Goal: Communication & Community: Participate in discussion

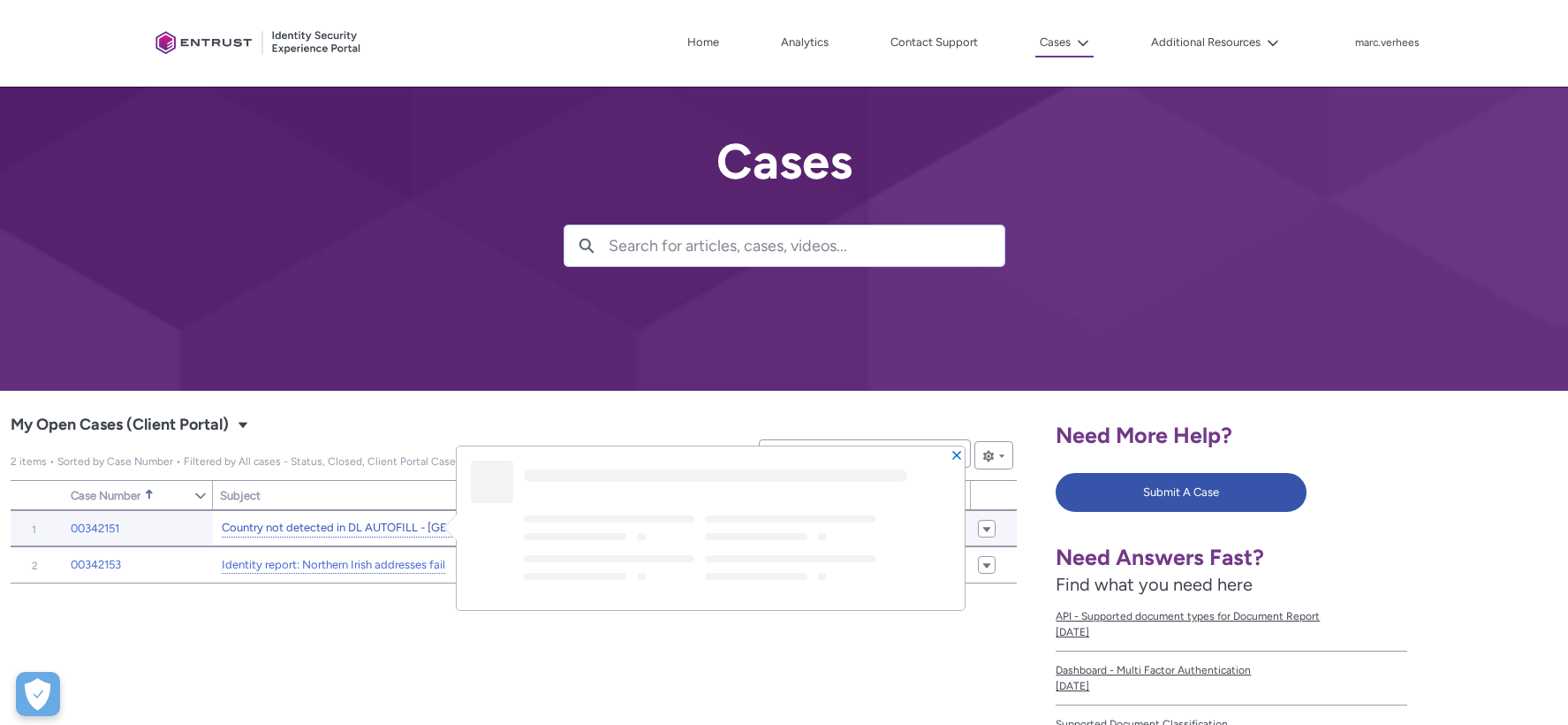
click at [250, 525] on link "Country not detected in DL AUTOFILL - [GEOGRAPHIC_DATA]" at bounding box center [354, 528] width 264 height 18
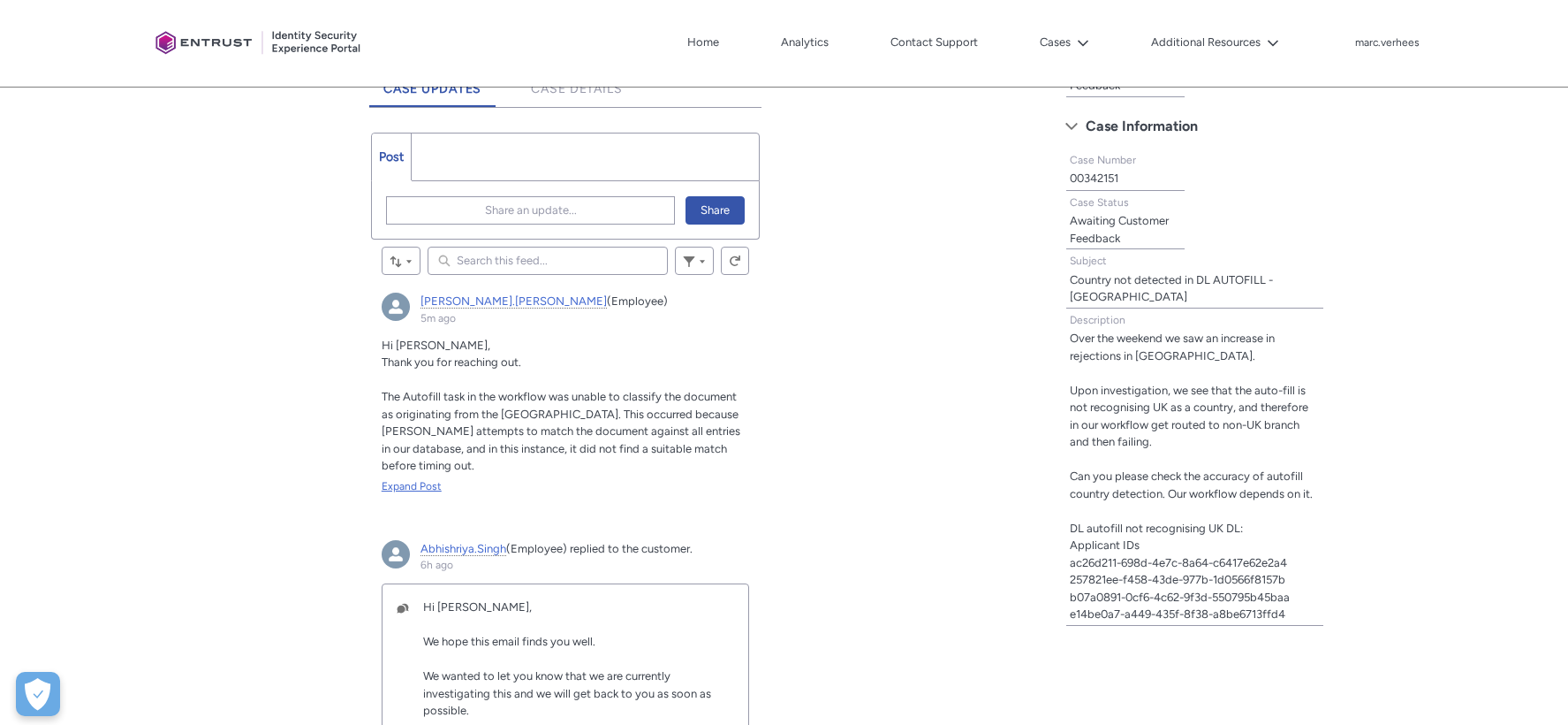
scroll to position [487, 0]
click at [413, 485] on div "Expand Post" at bounding box center [565, 483] width 368 height 16
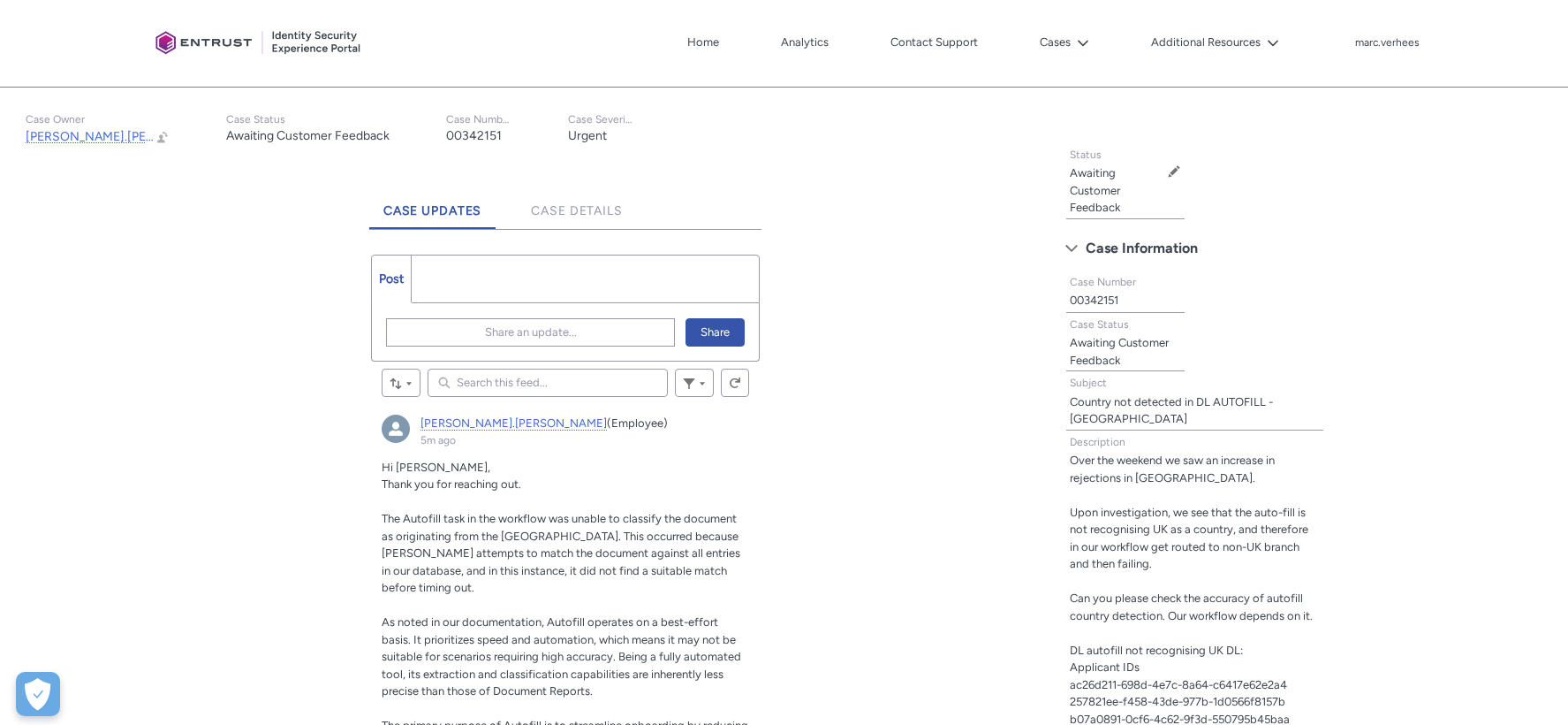
scroll to position [349, 0]
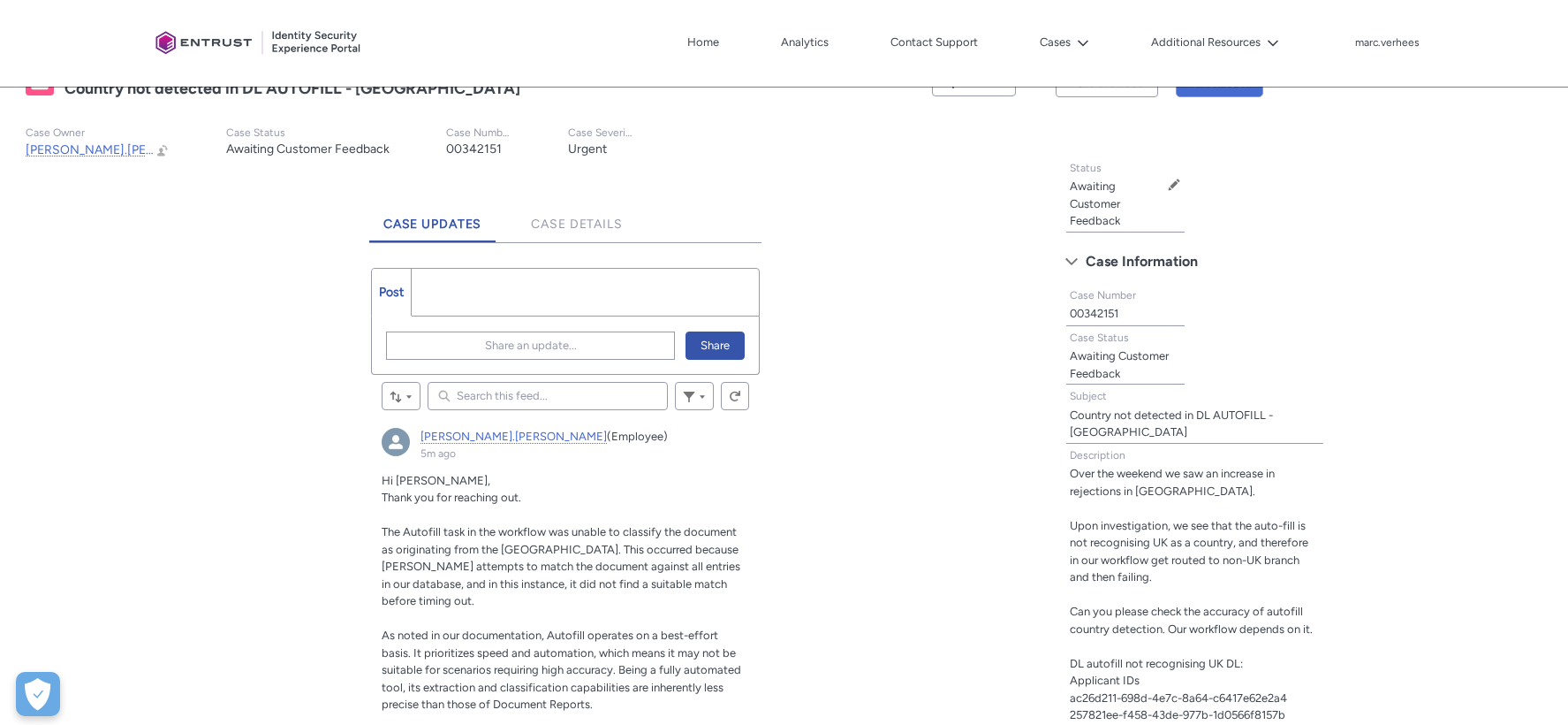
click at [443, 279] on ul "Post More" at bounding box center [565, 292] width 389 height 49
click at [444, 291] on ul "Post More" at bounding box center [565, 292] width 389 height 49
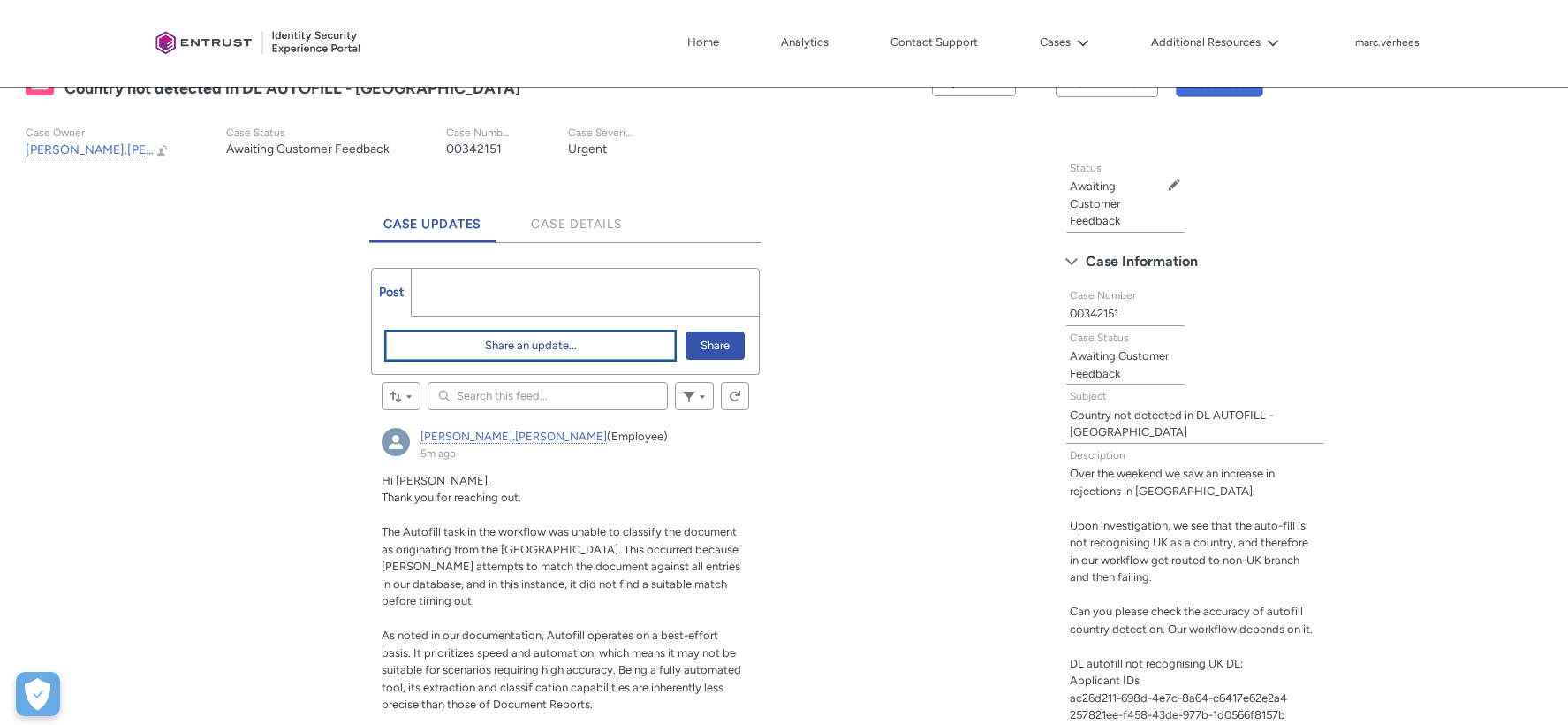
click at [519, 345] on span "Share an update..." at bounding box center [531, 345] width 92 height 27
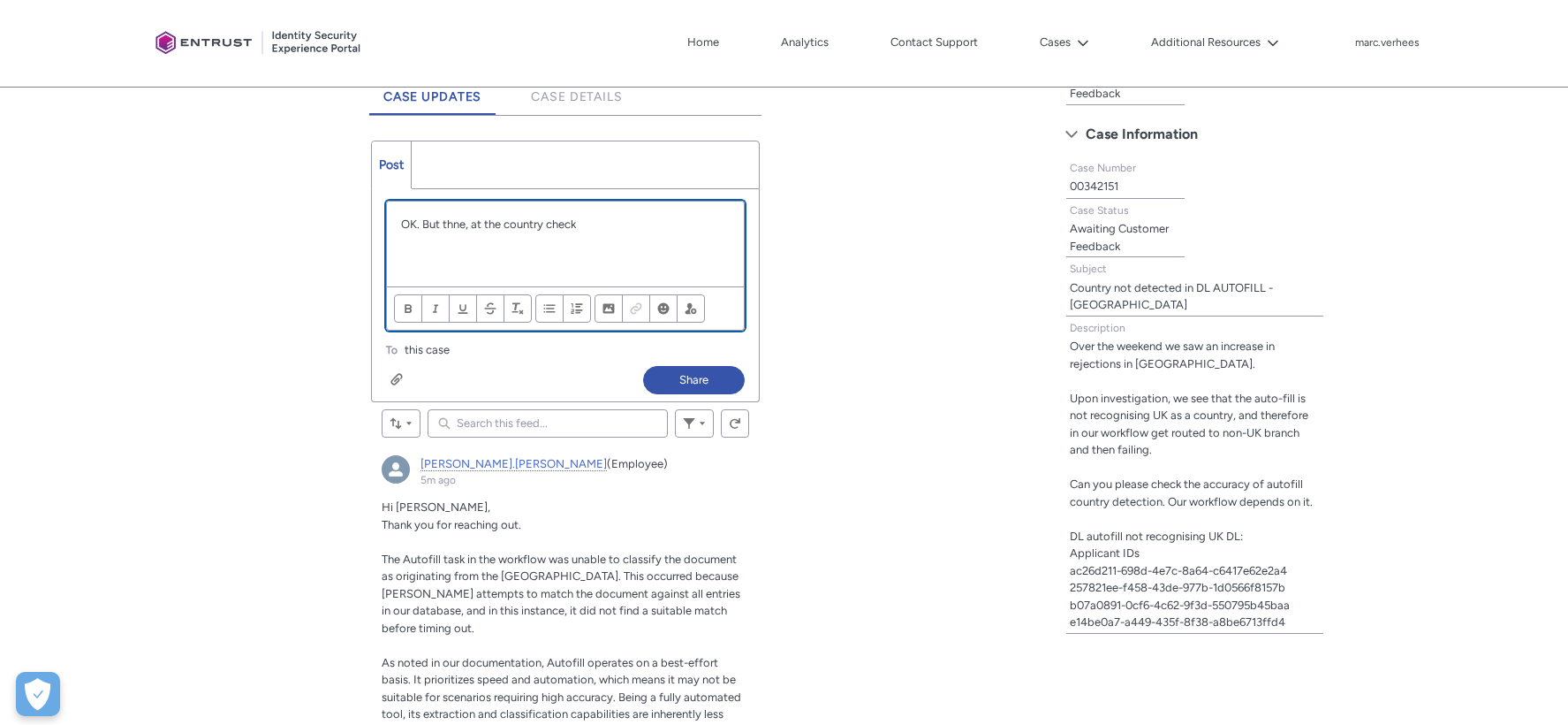
scroll to position [475, 0]
drag, startPoint x: 594, startPoint y: 227, endPoint x: 401, endPoint y: 215, distance: 193.4
click at [401, 215] on div "OK. But thne, at the country check" at bounding box center [565, 245] width 358 height 85
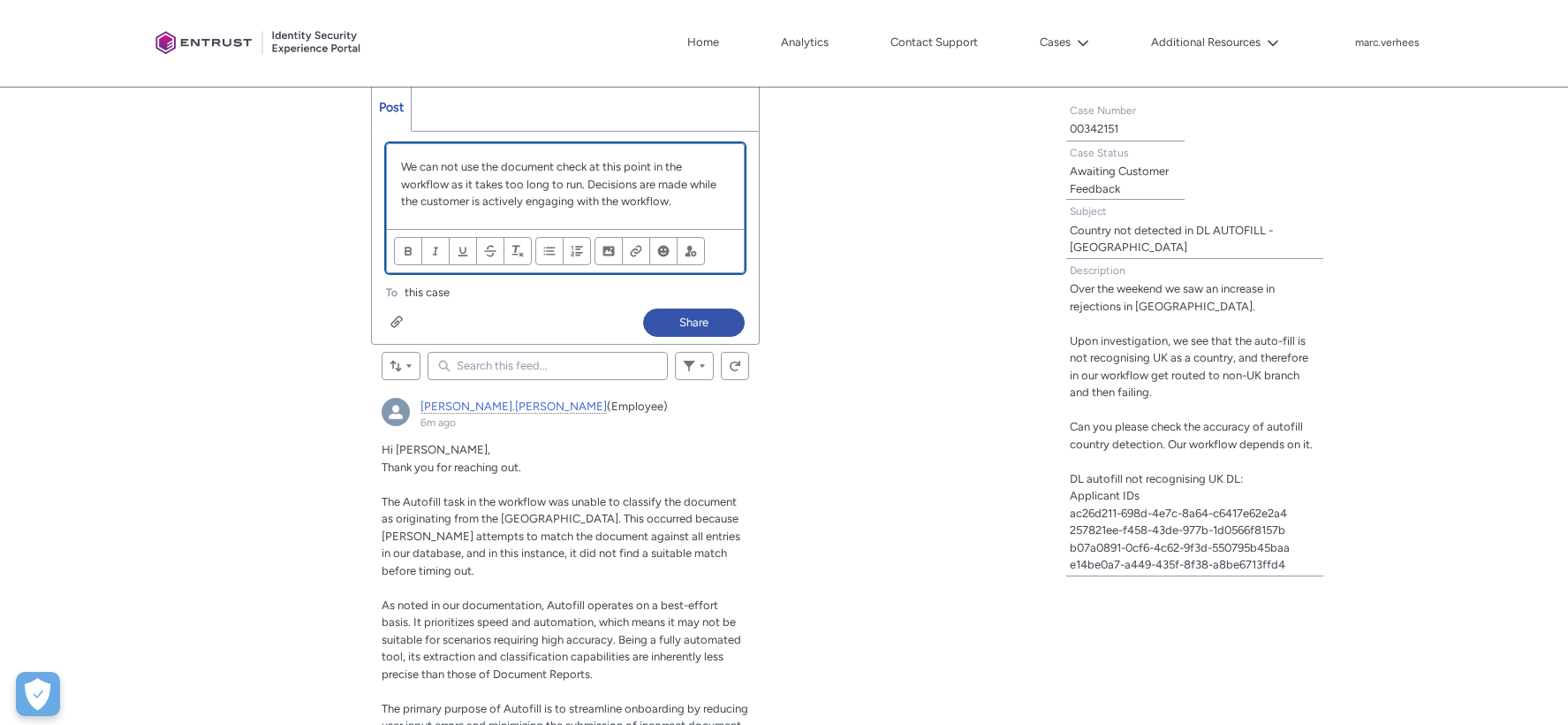
scroll to position [519, 0]
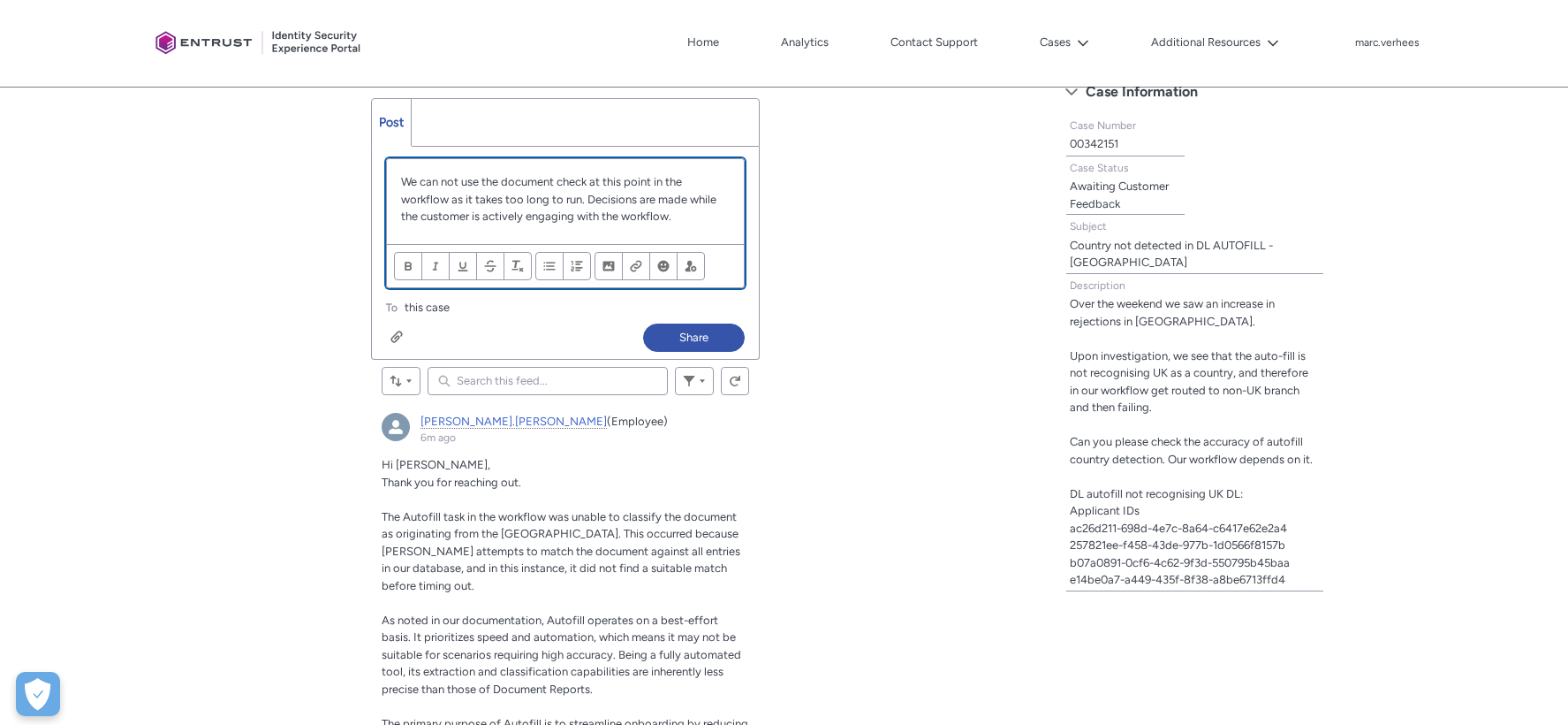
click at [402, 179] on p "We can not use the document check at this point in the workflow as it takes too…" at bounding box center [566, 199] width 330 height 53
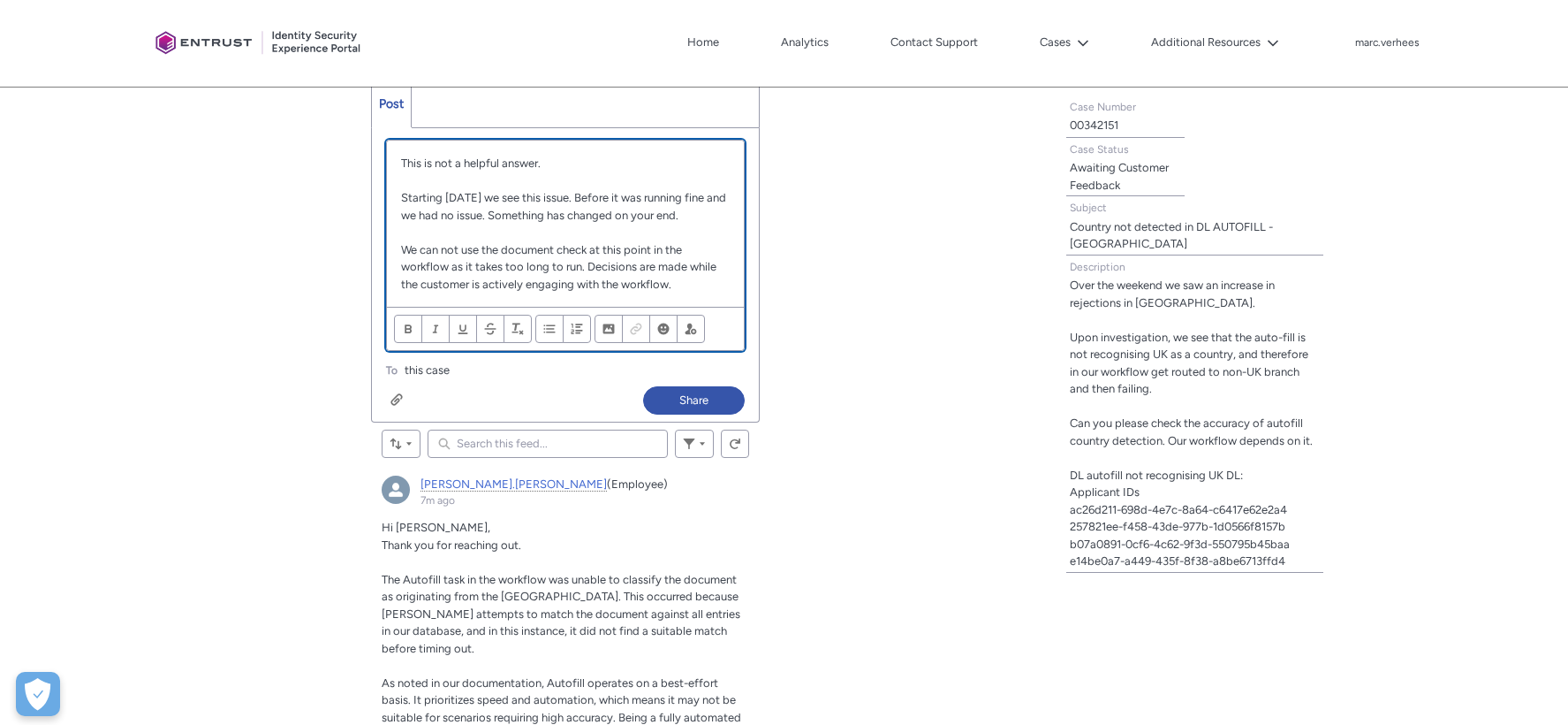
scroll to position [538, 0]
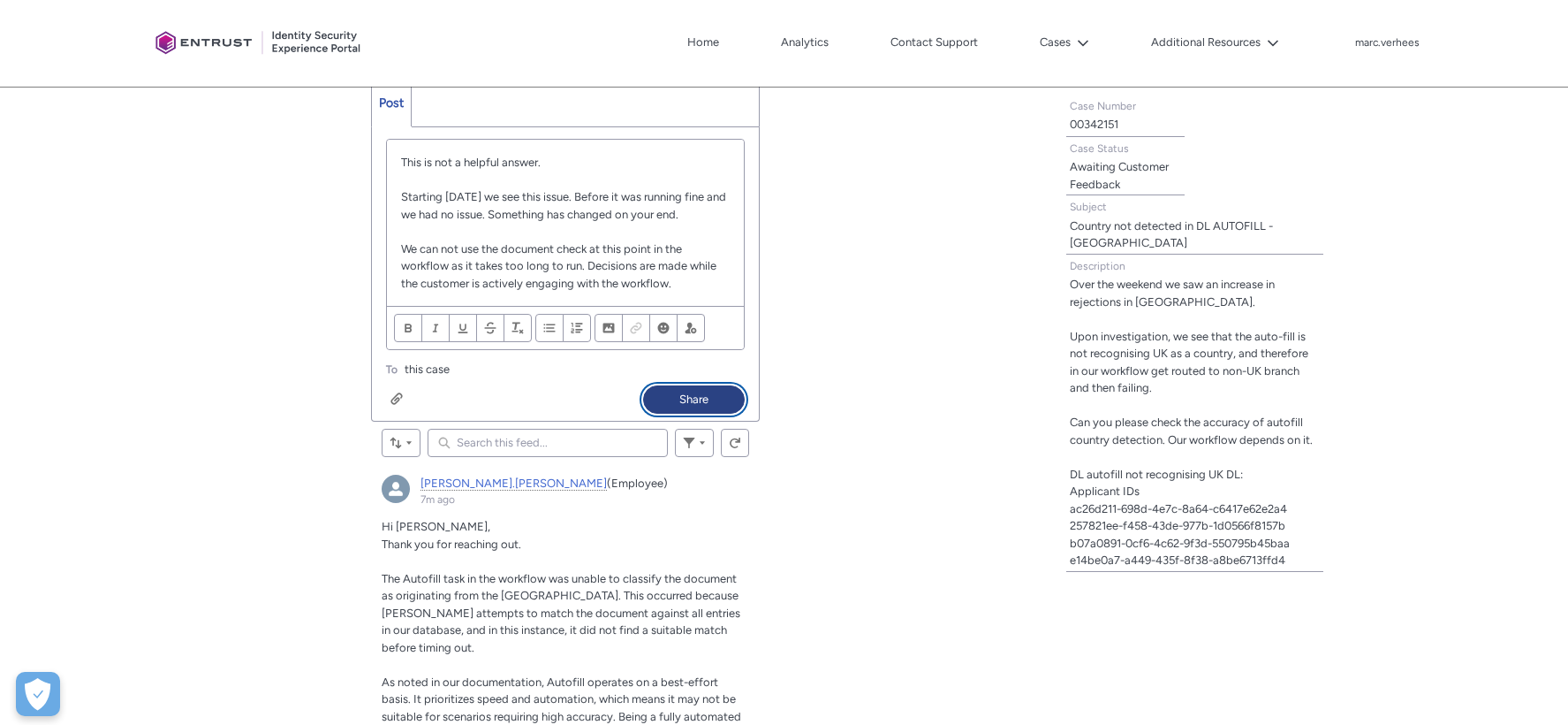
click at [706, 394] on button "Share" at bounding box center [693, 399] width 101 height 29
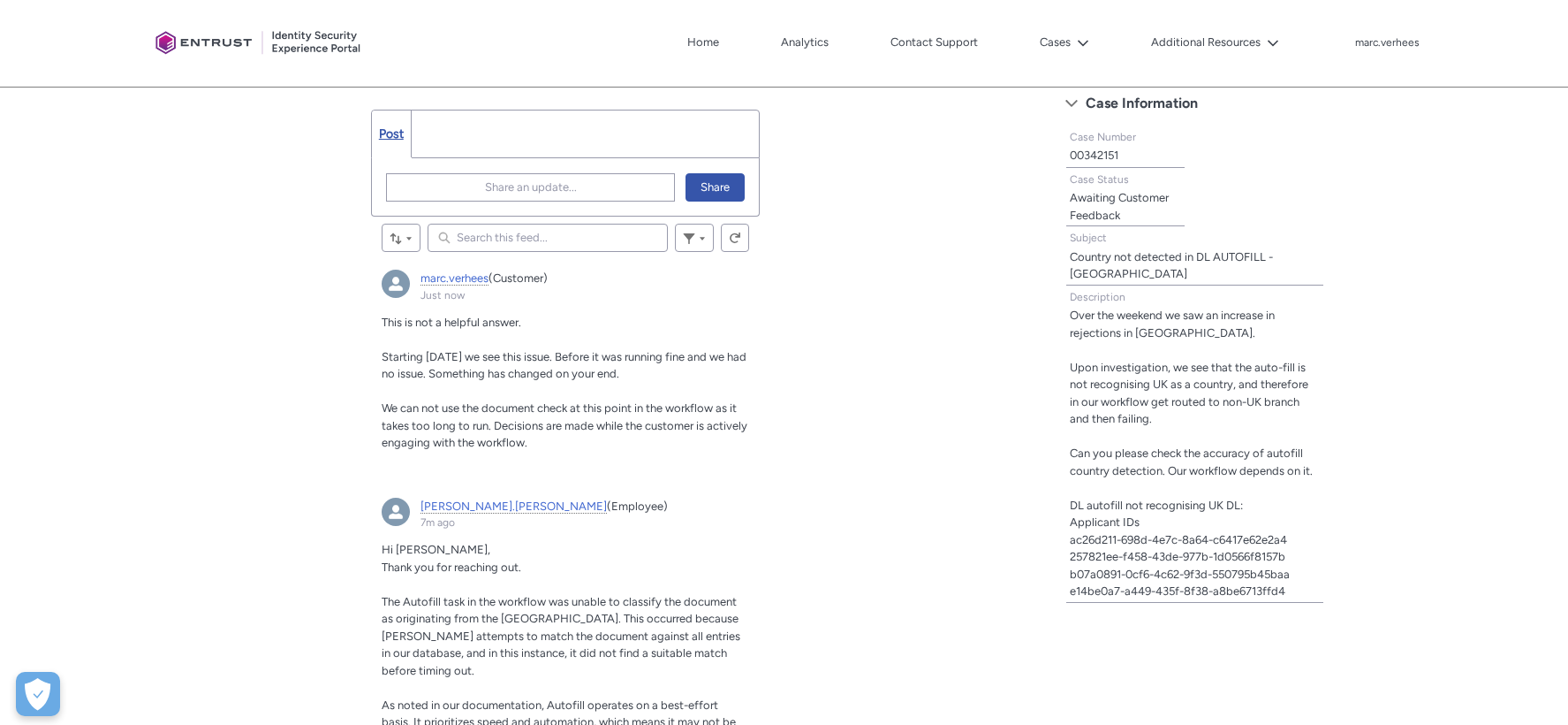
scroll to position [368, 0]
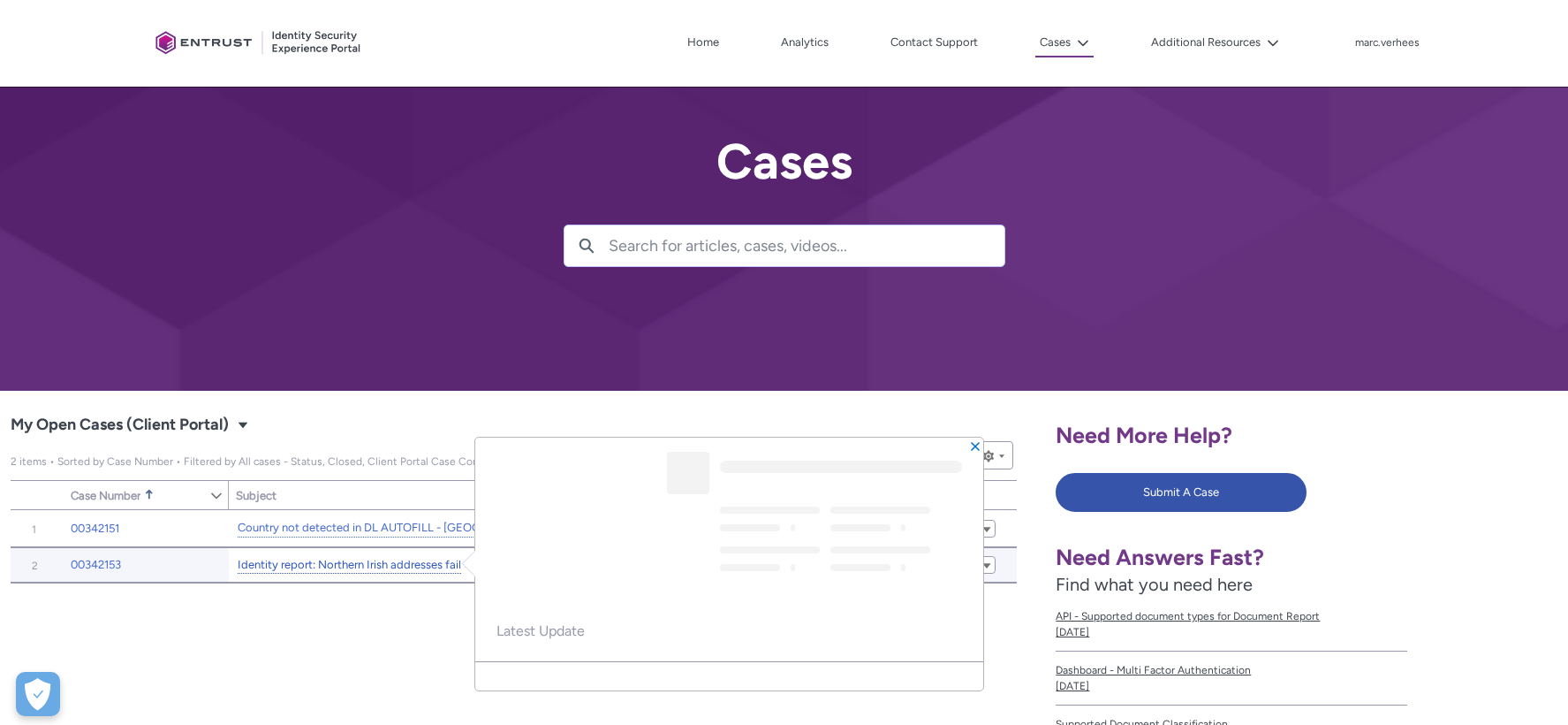
click at [348, 563] on link "Identity report: Northern Irish addresses fail" at bounding box center [349, 565] width 224 height 18
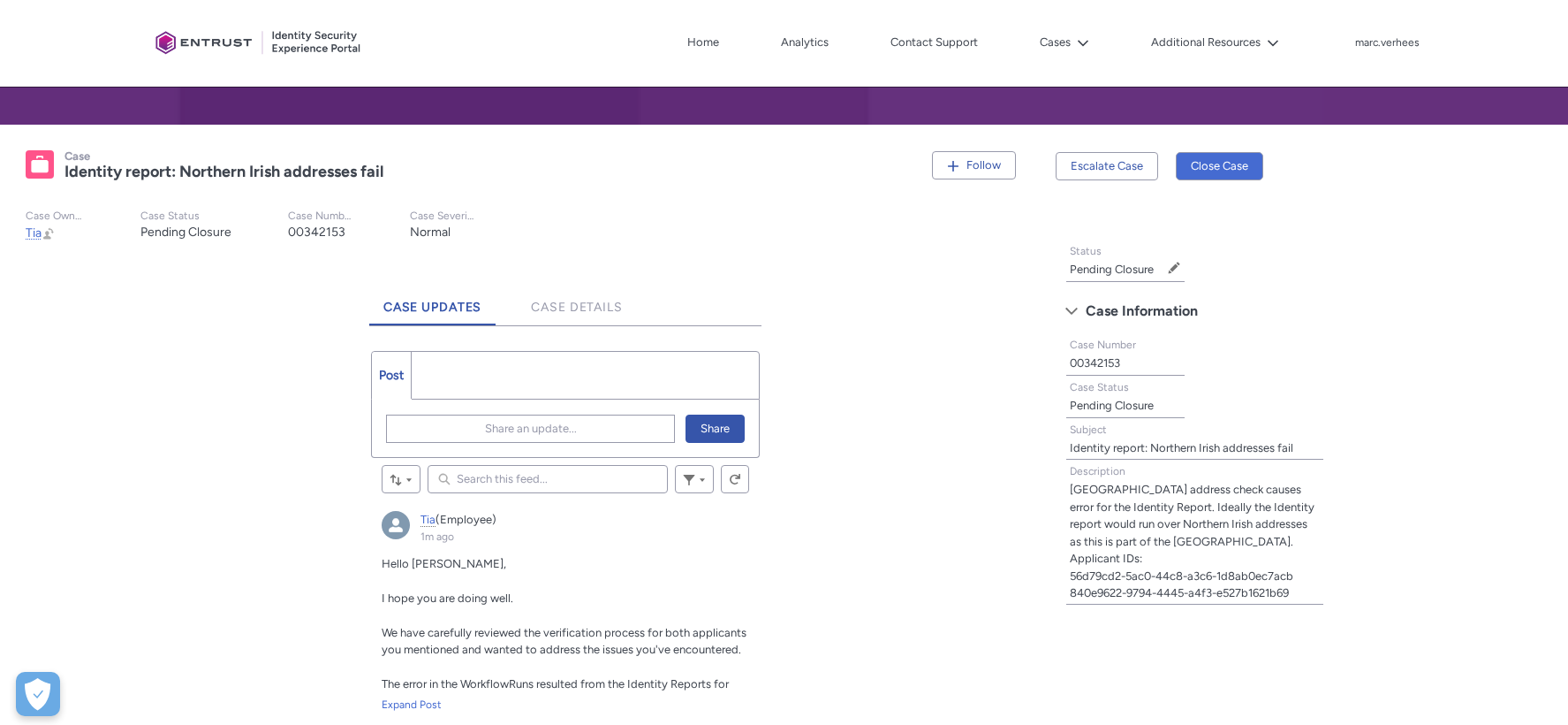
scroll to position [442, 0]
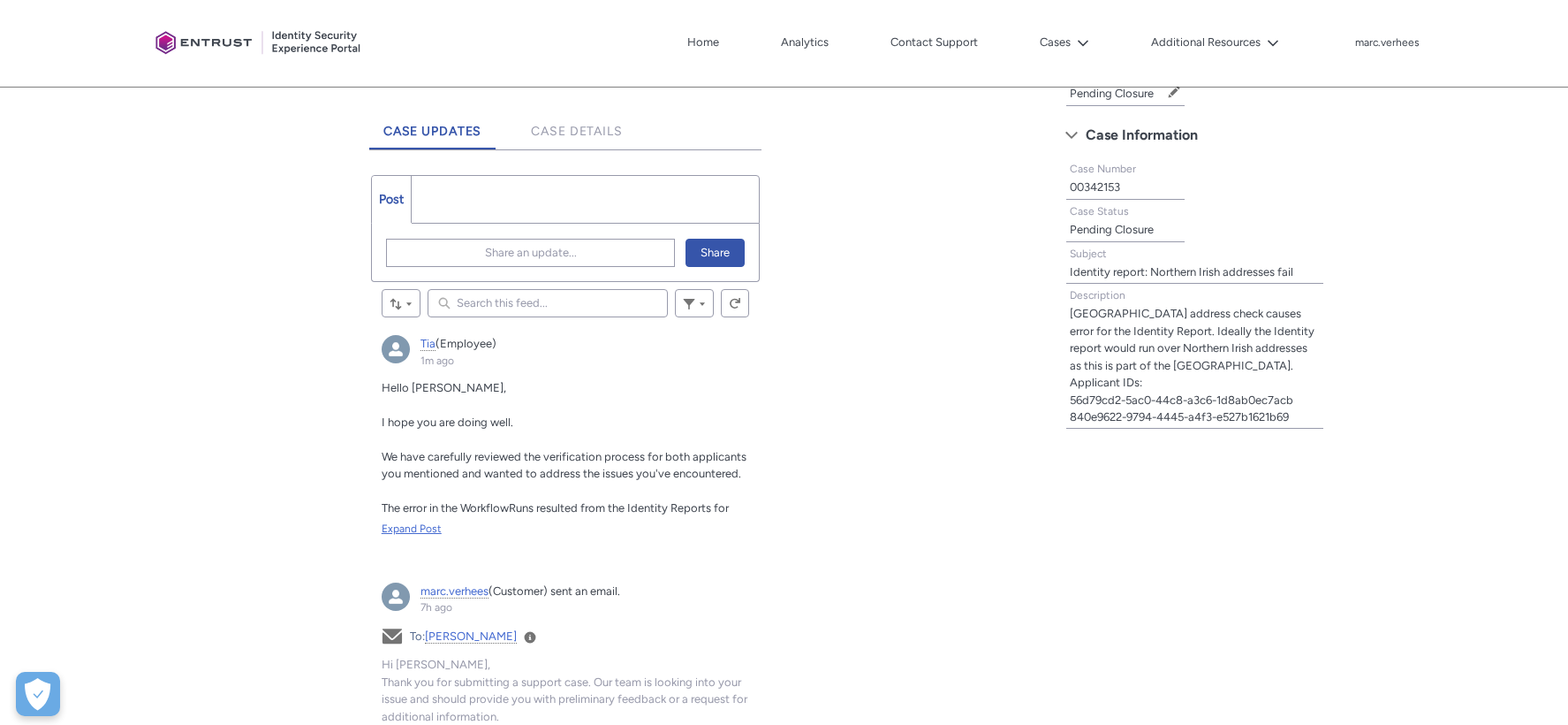
click at [410, 522] on div "Expand Post" at bounding box center [565, 528] width 368 height 16
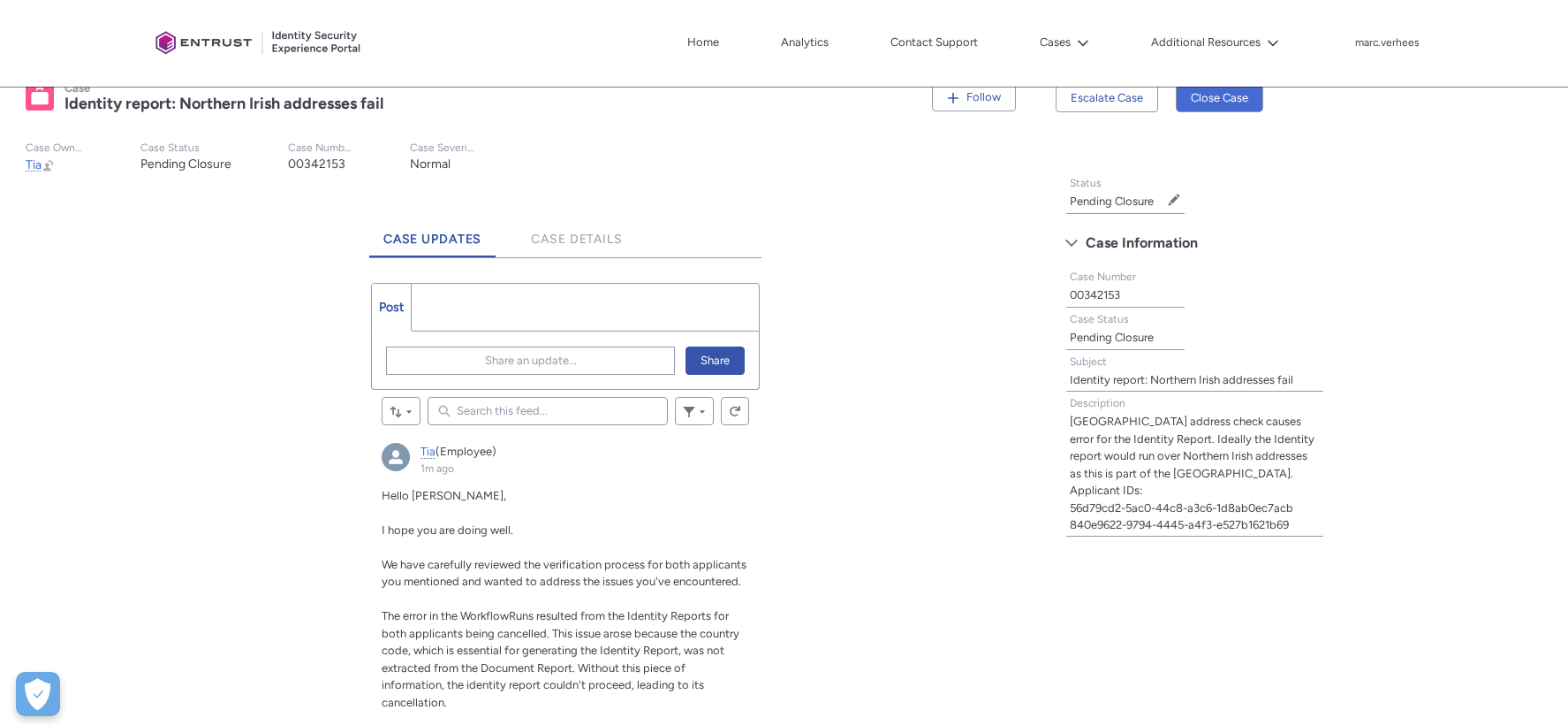
scroll to position [236, 0]
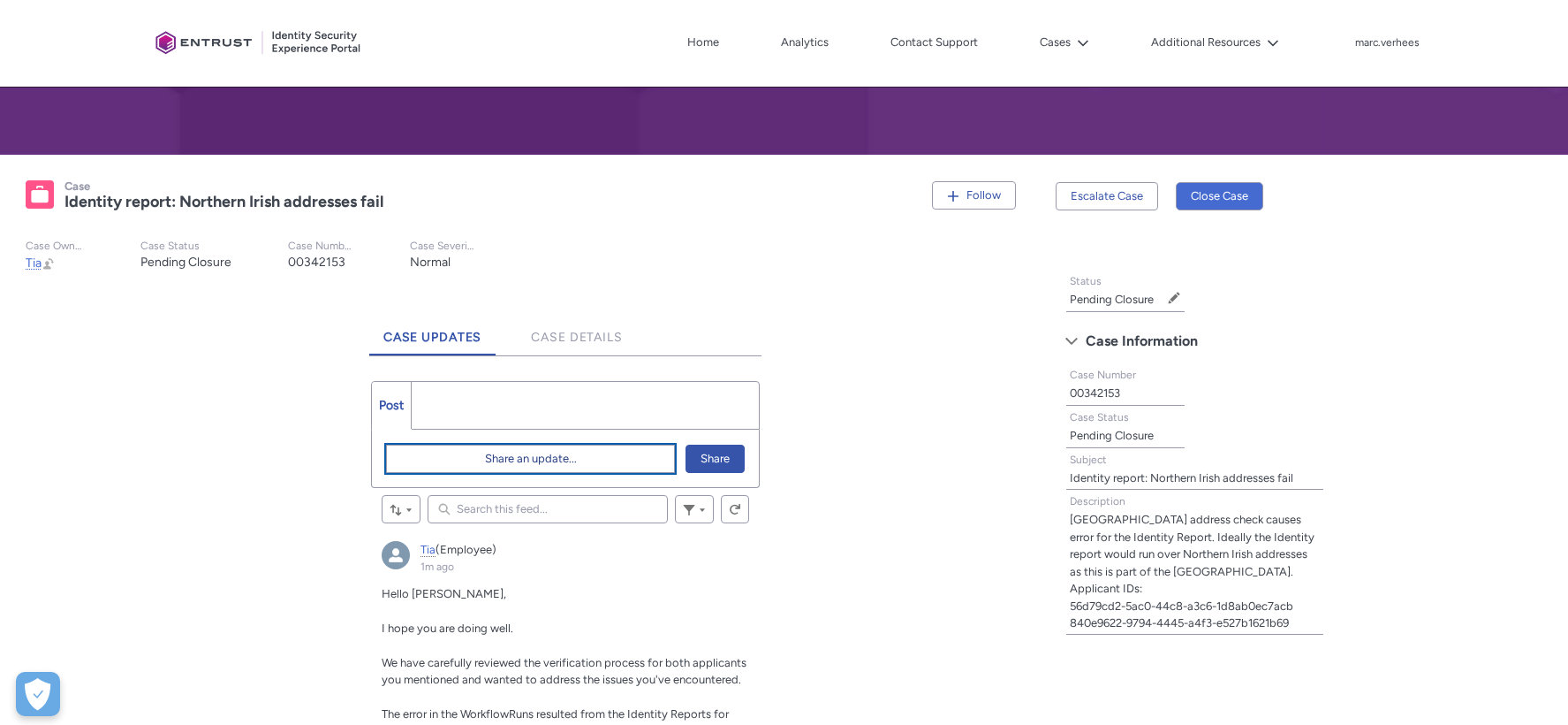
click at [578, 457] on button "Share an update..." at bounding box center [530, 459] width 290 height 29
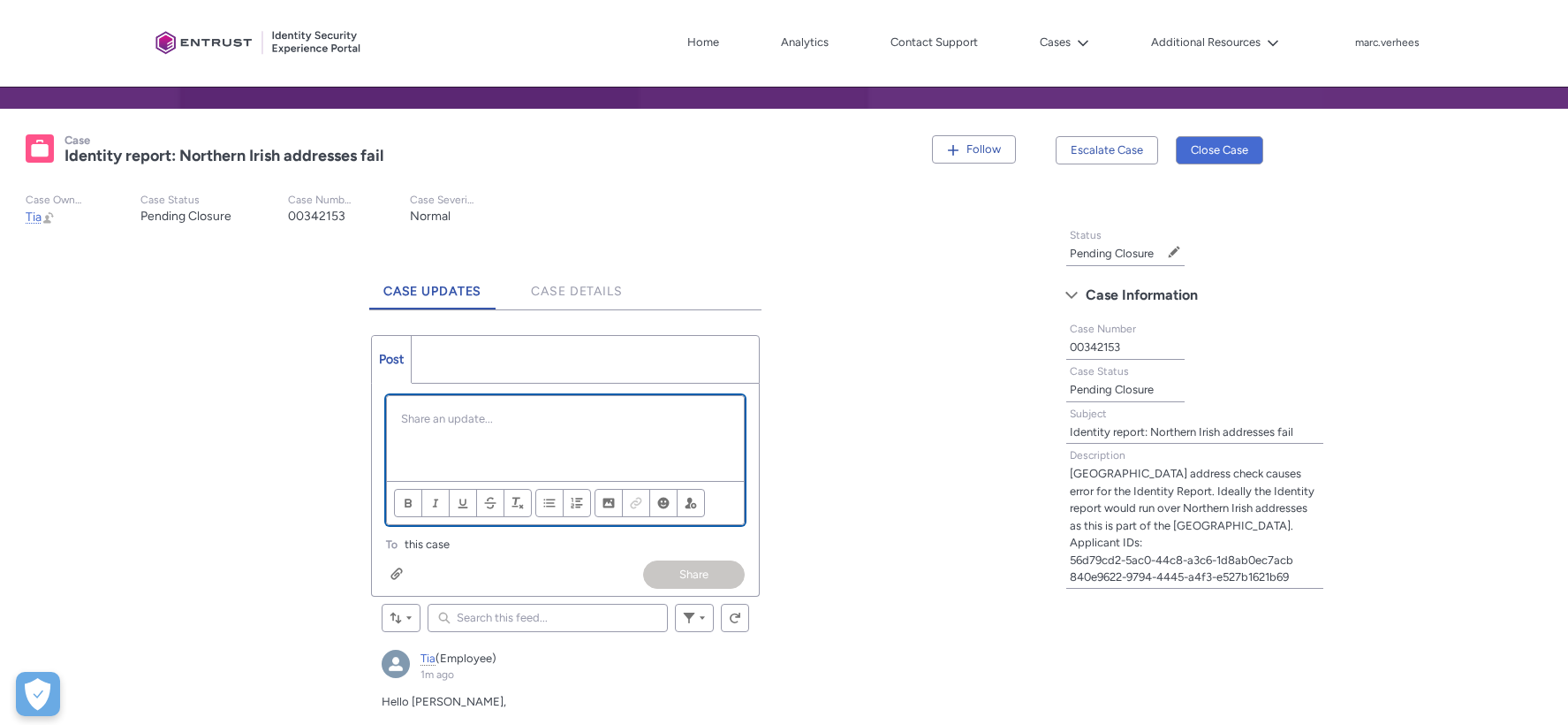
scroll to position [355, 0]
